Goal: Transaction & Acquisition: Purchase product/service

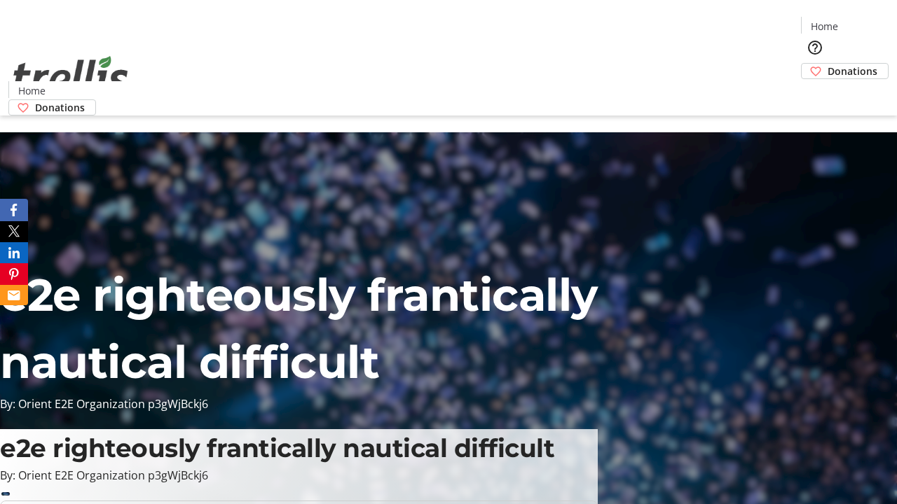
click at [827, 64] on span "Donations" at bounding box center [852, 71] width 50 height 15
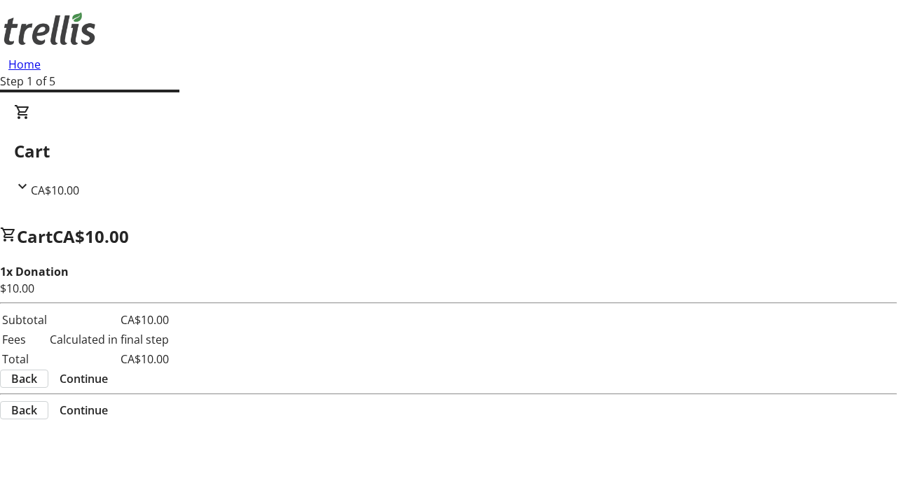
select select "CA"
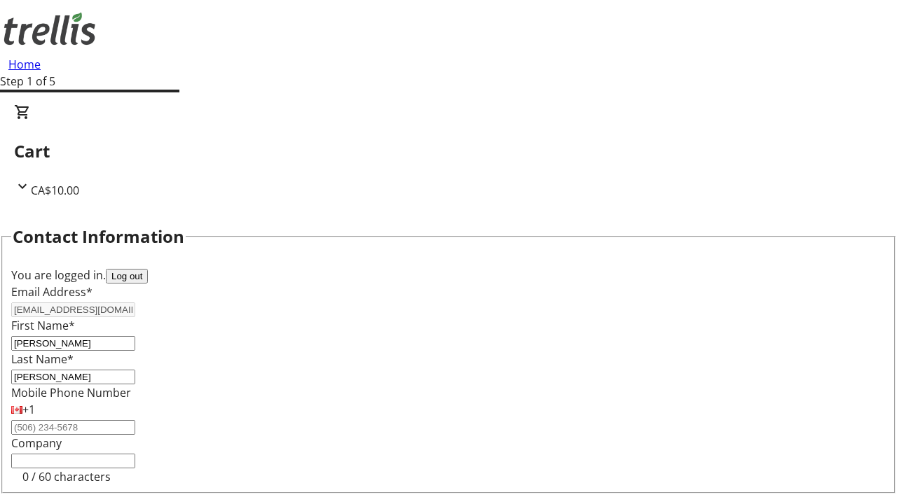
type input "[STREET_ADDRESS][PERSON_NAME]"
type input "Kelowna"
select select "BC"
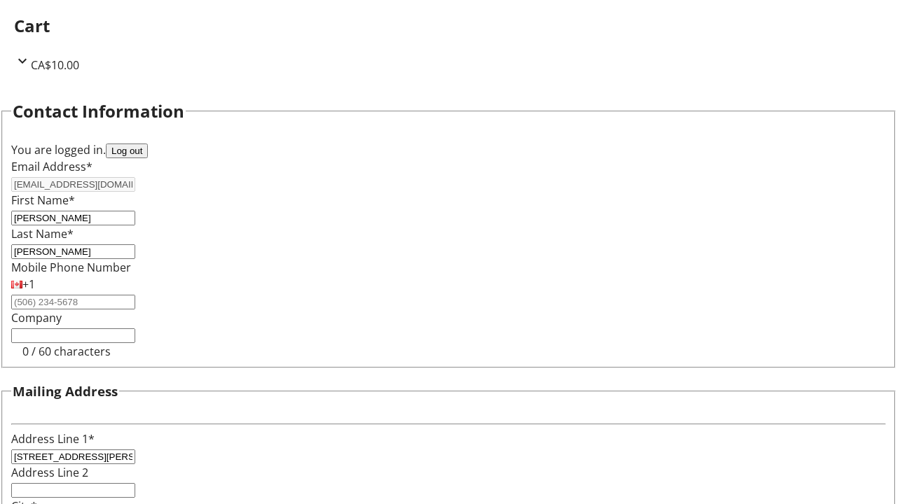
type input "Kelowna"
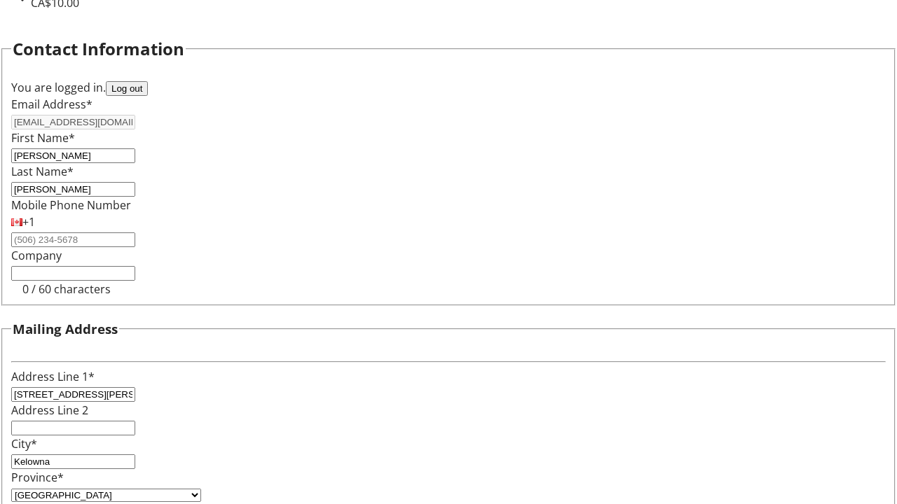
type input "V1Y 0C2"
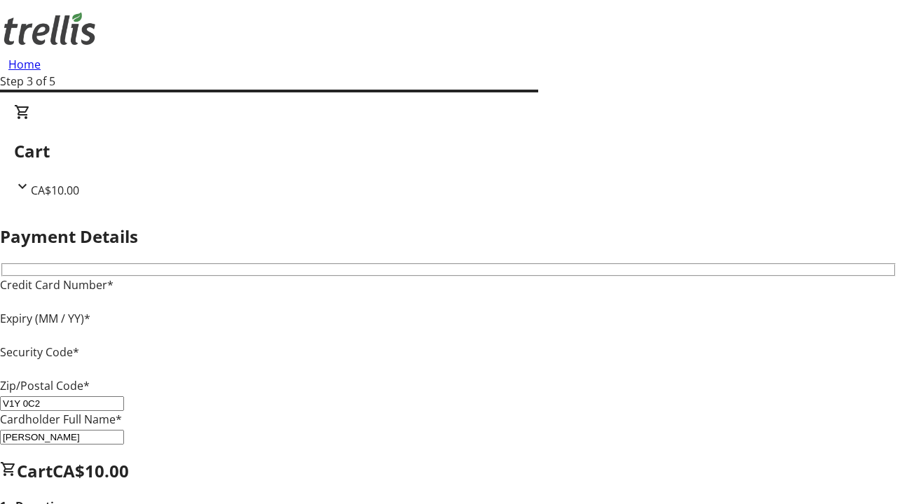
type input "V1Y 0C2"
